Goal: Task Accomplishment & Management: Complete application form

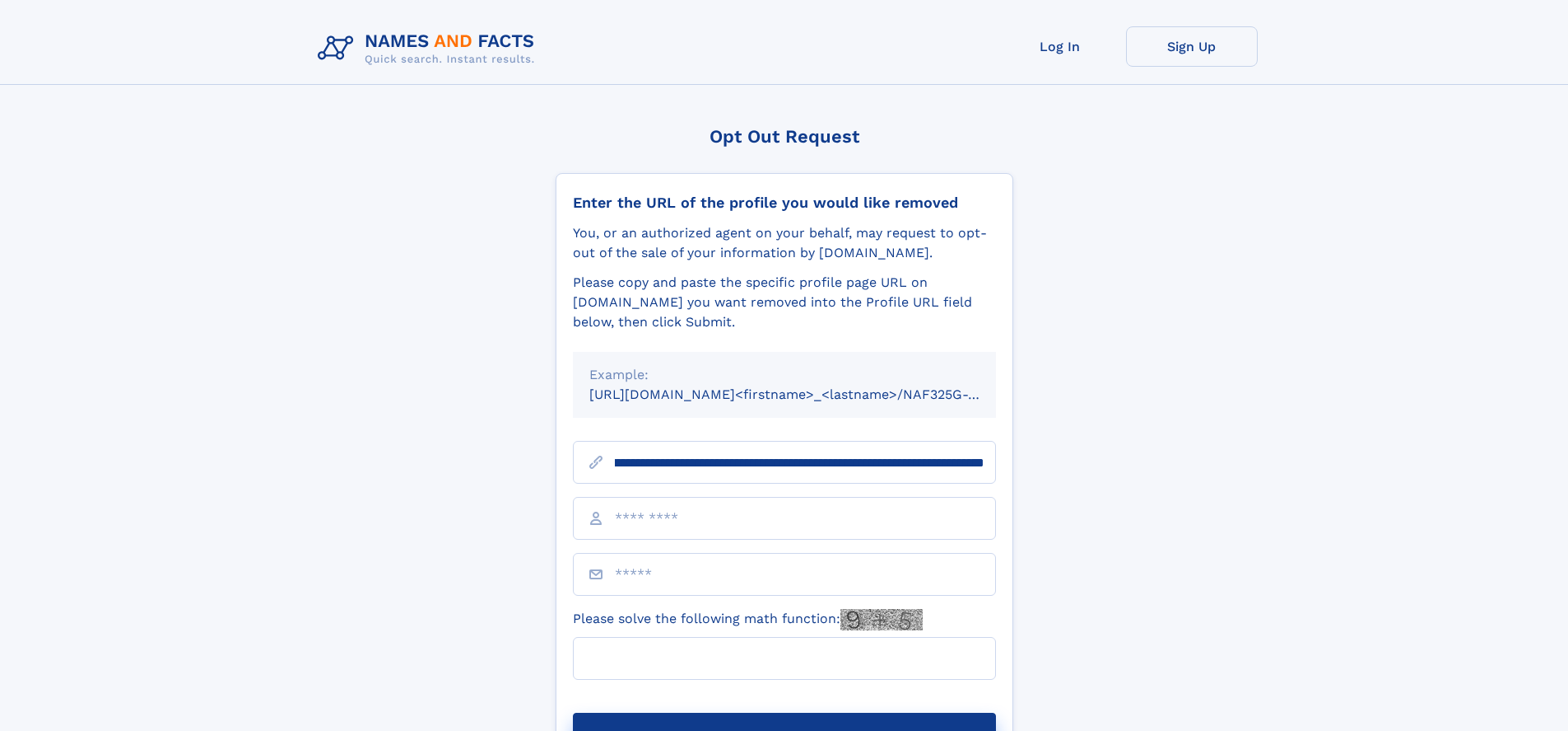
scroll to position [0, 199]
type input "**********"
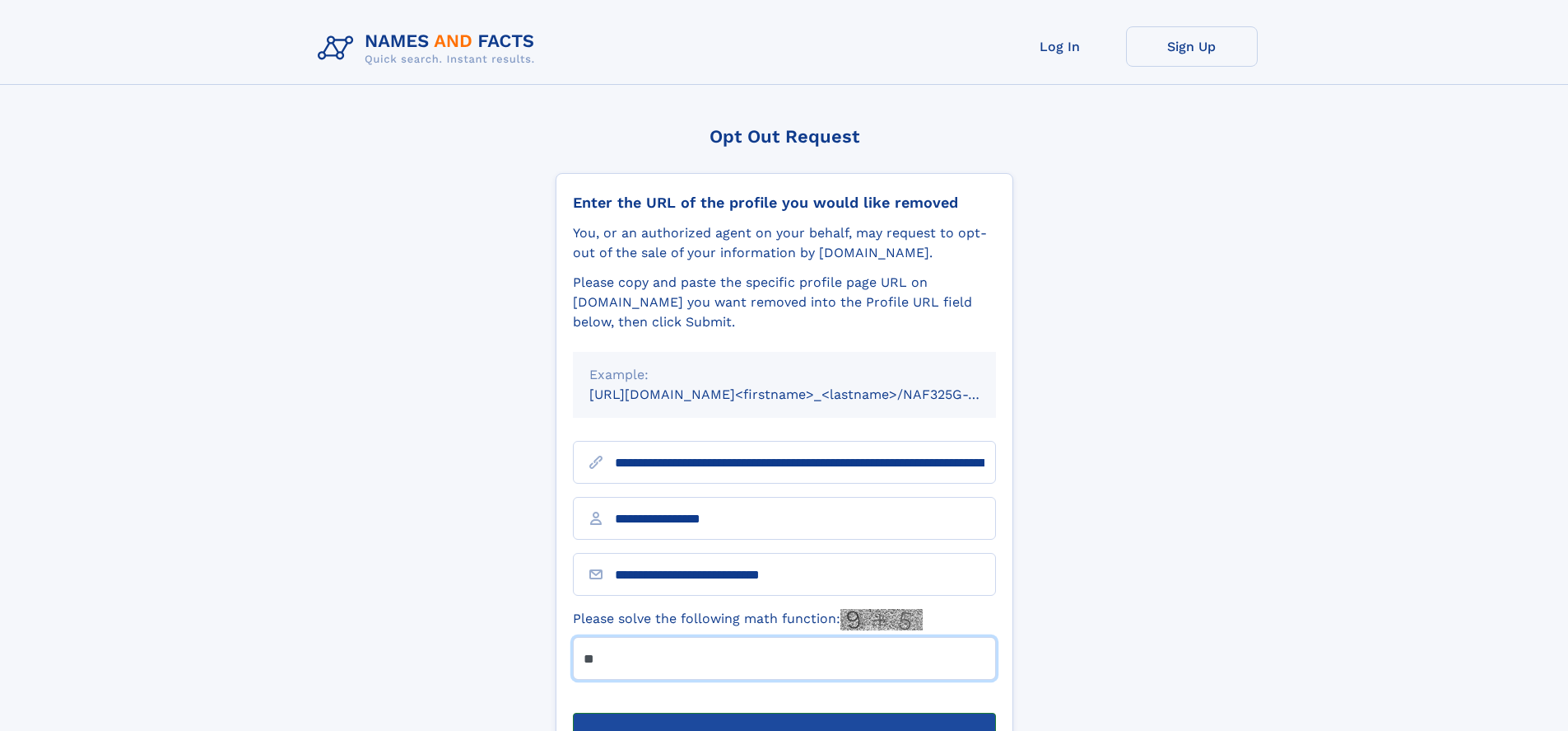
type input "**"
click at [784, 713] on button "Submit Opt Out Request" at bounding box center [784, 739] width 424 height 53
